Goal: Information Seeking & Learning: Learn about a topic

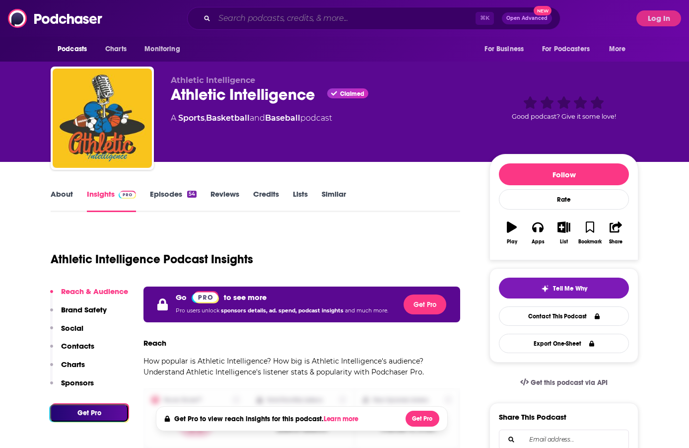
click at [311, 18] on input "Search podcasts, credits, & more..." at bounding box center [345, 18] width 261 height 16
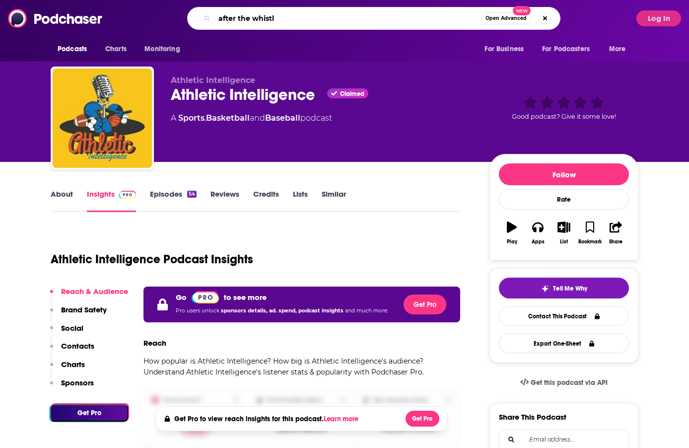
type input "after the whistle"
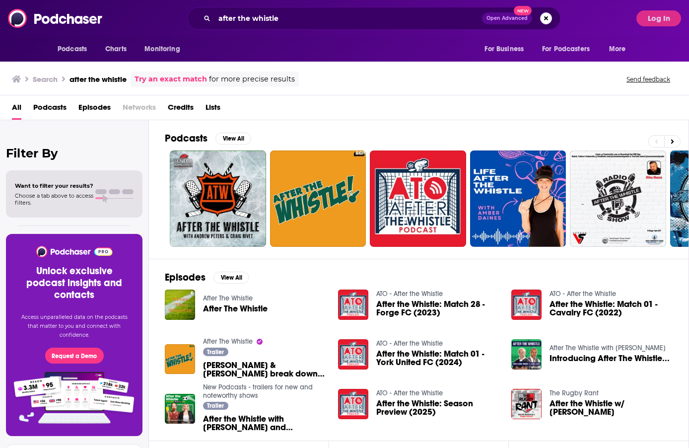
click at [62, 99] on span "Podcasts" at bounding box center [49, 109] width 33 height 20
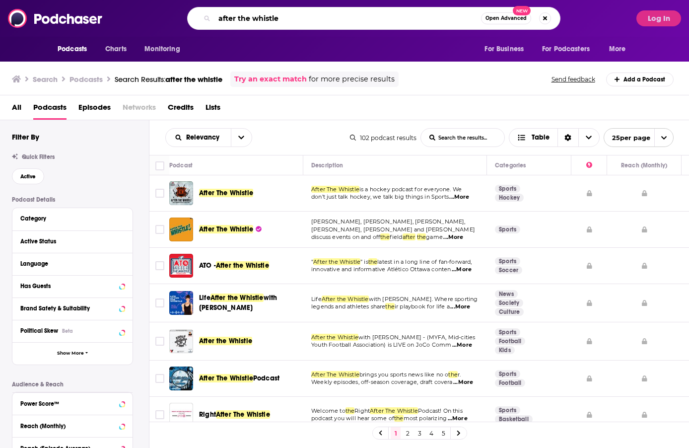
drag, startPoint x: 363, startPoint y: 20, endPoint x: 251, endPoint y: 5, distance: 112.3
click at [251, 5] on div "Podcasts Charts Monitoring after the whistle Open Advanced New For Business For…" at bounding box center [344, 18] width 689 height 37
type input "the changing room"
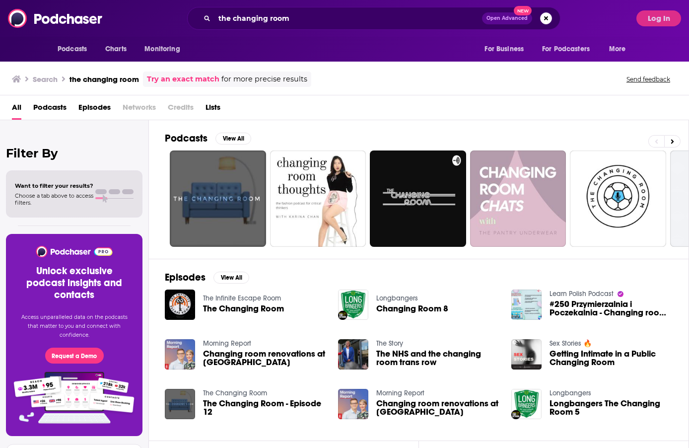
click at [58, 99] on span "Podcasts" at bounding box center [49, 109] width 33 height 20
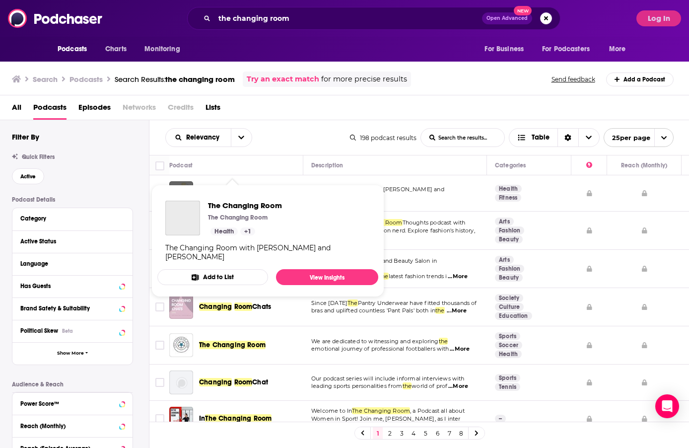
click at [250, 189] on span "The Changing Room" at bounding box center [232, 193] width 67 height 8
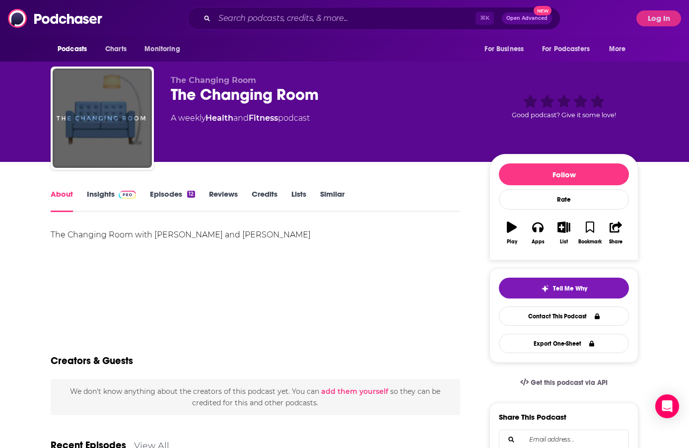
click at [101, 193] on link "Insights" at bounding box center [111, 200] width 49 height 23
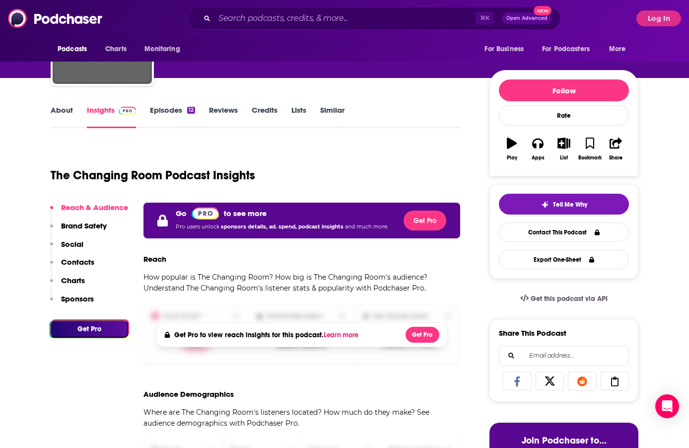
scroll to position [108, 0]
